Goal: Task Accomplishment & Management: Manage account settings

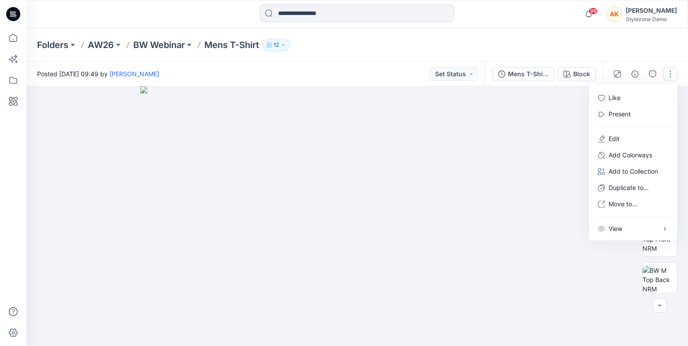
click at [667, 13] on div "[PERSON_NAME]" at bounding box center [651, 10] width 51 height 11
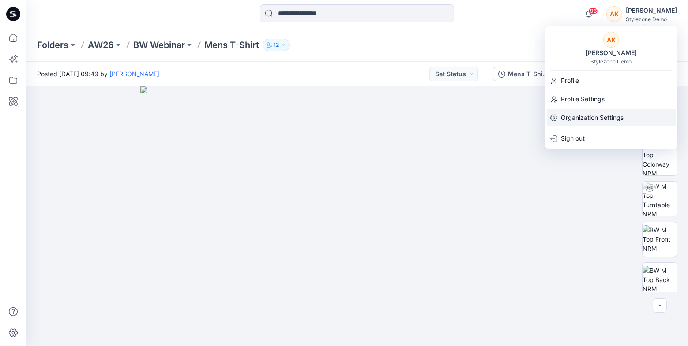
click at [579, 116] on p "Organization Settings" at bounding box center [592, 117] width 63 height 17
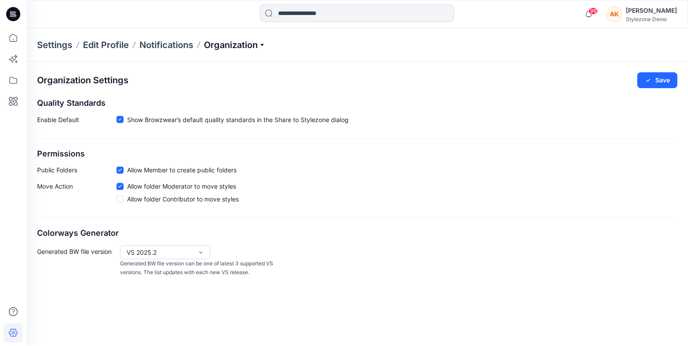
click at [220, 47] on p "Organization" at bounding box center [235, 45] width 62 height 12
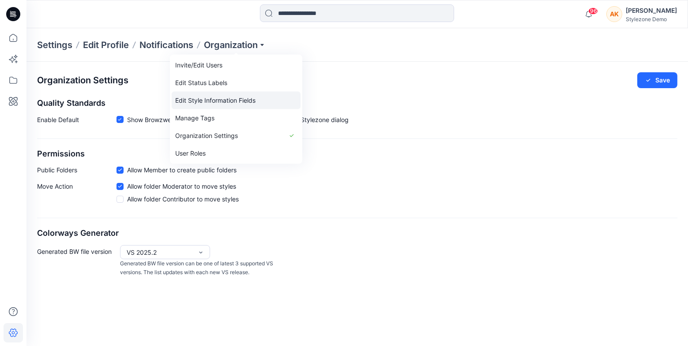
click at [209, 102] on link "Edit Style Information Fields" at bounding box center [236, 101] width 129 height 18
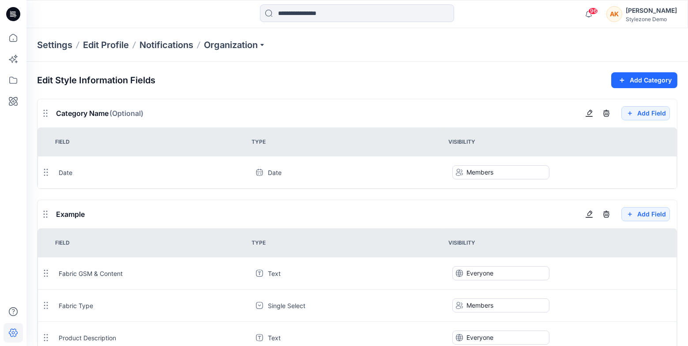
click at [241, 52] on div "Settings Edit Profile Notifications Organization" at bounding box center [356, 45] width 661 height 34
click at [240, 41] on p "Organization" at bounding box center [235, 45] width 62 height 12
